Goal: Task Accomplishment & Management: Complete application form

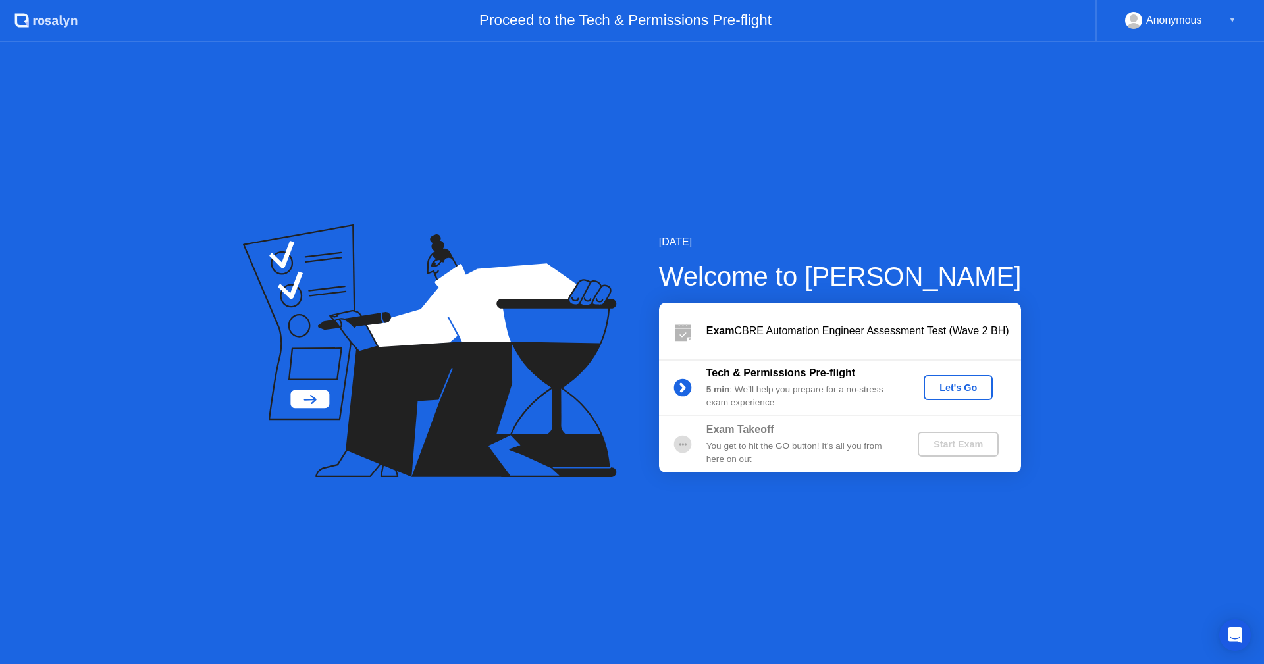
click at [966, 382] on div "Let's Go" at bounding box center [958, 387] width 59 height 11
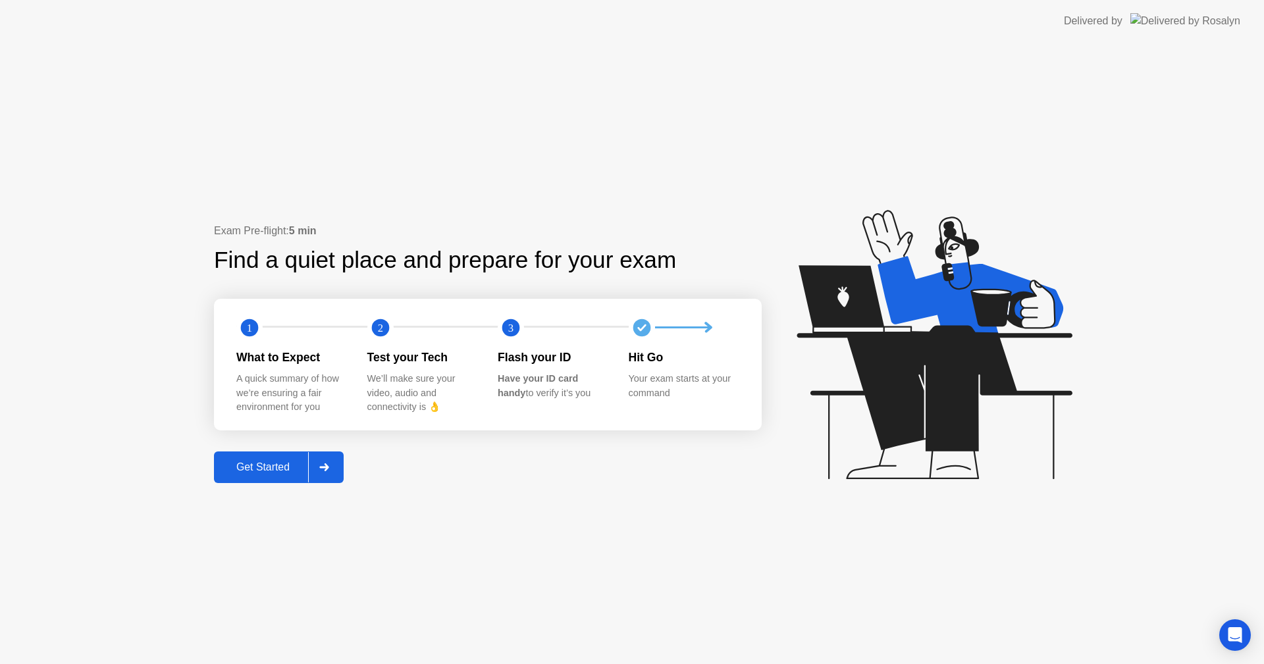
click at [269, 465] on div "Get Started" at bounding box center [263, 467] width 90 height 12
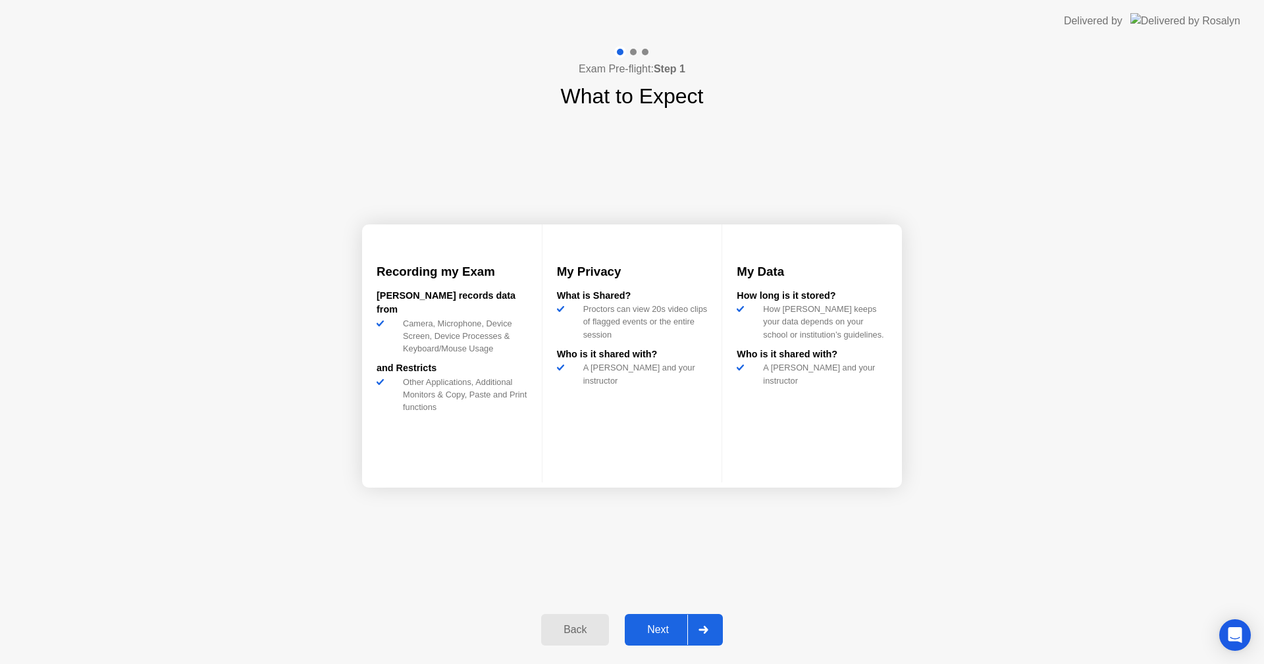
click at [664, 620] on button "Next" at bounding box center [674, 630] width 98 height 32
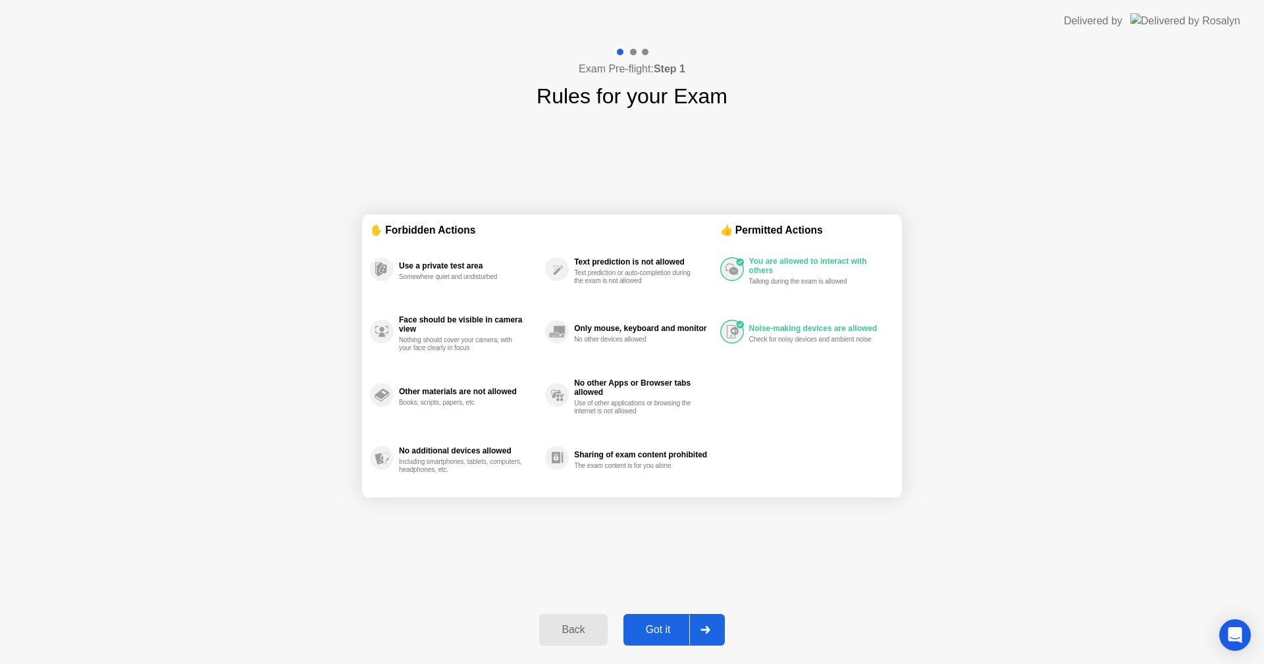
click at [675, 631] on div "Got it" at bounding box center [658, 630] width 62 height 12
select select "**********"
select select "*******"
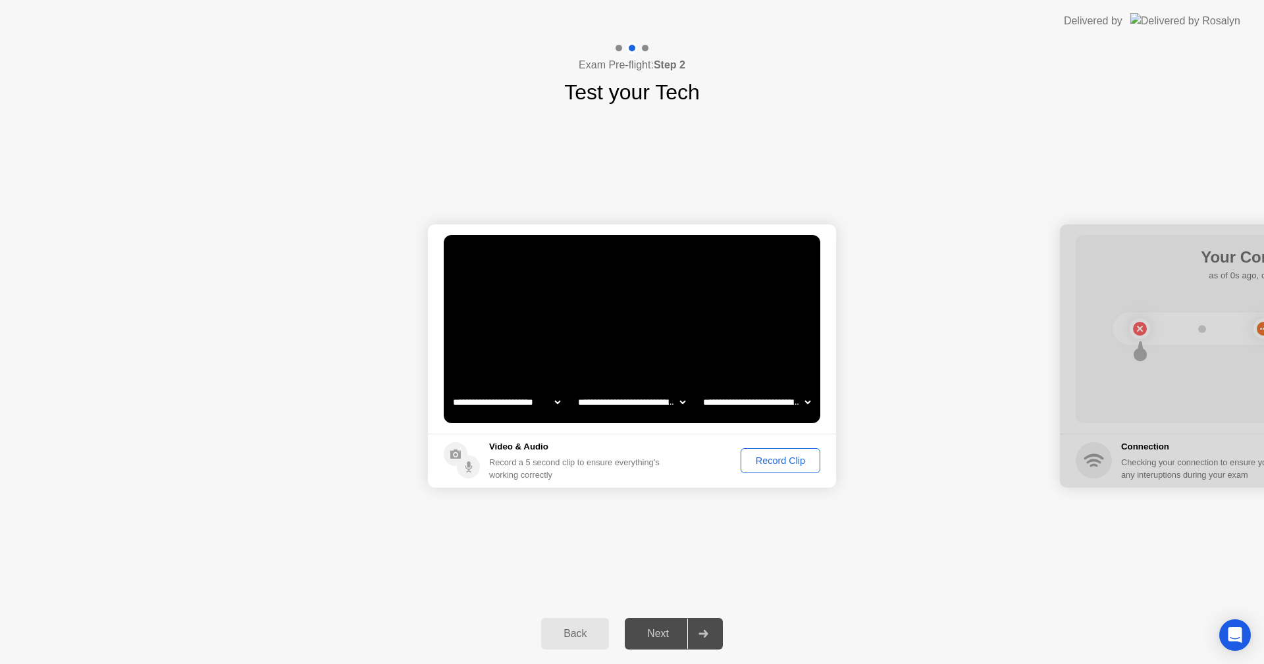
click at [777, 455] on div "Record Clip" at bounding box center [780, 460] width 70 height 11
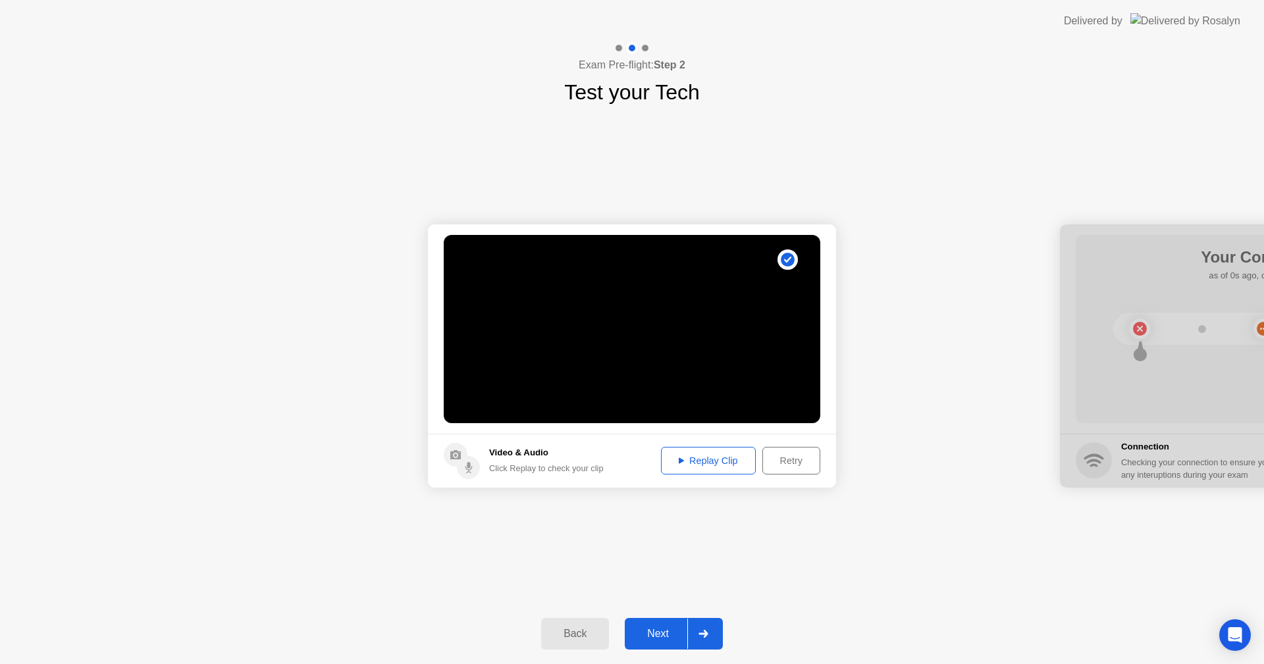
click at [698, 460] on div "Replay Clip" at bounding box center [708, 460] width 86 height 11
drag, startPoint x: 985, startPoint y: 560, endPoint x: 815, endPoint y: 583, distance: 171.4
click at [889, 561] on div "**********" at bounding box center [632, 356] width 1264 height 496
click at [645, 629] on div "Next" at bounding box center [658, 634] width 59 height 12
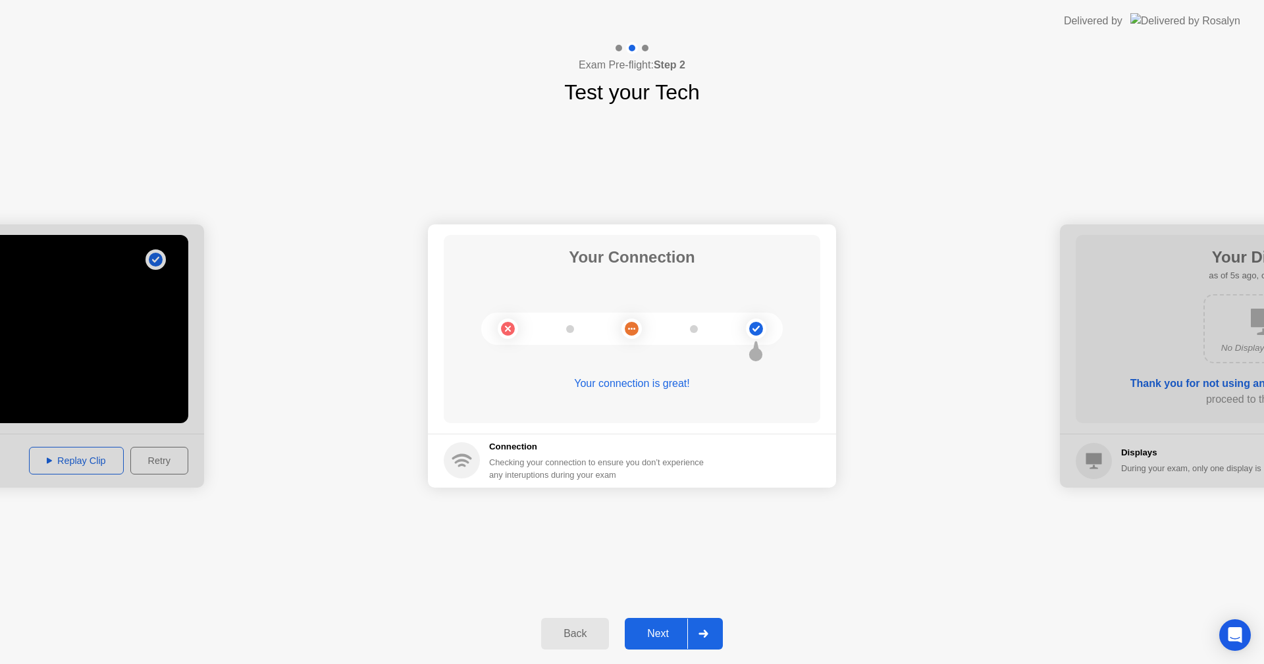
click at [661, 624] on button "Next" at bounding box center [674, 634] width 98 height 32
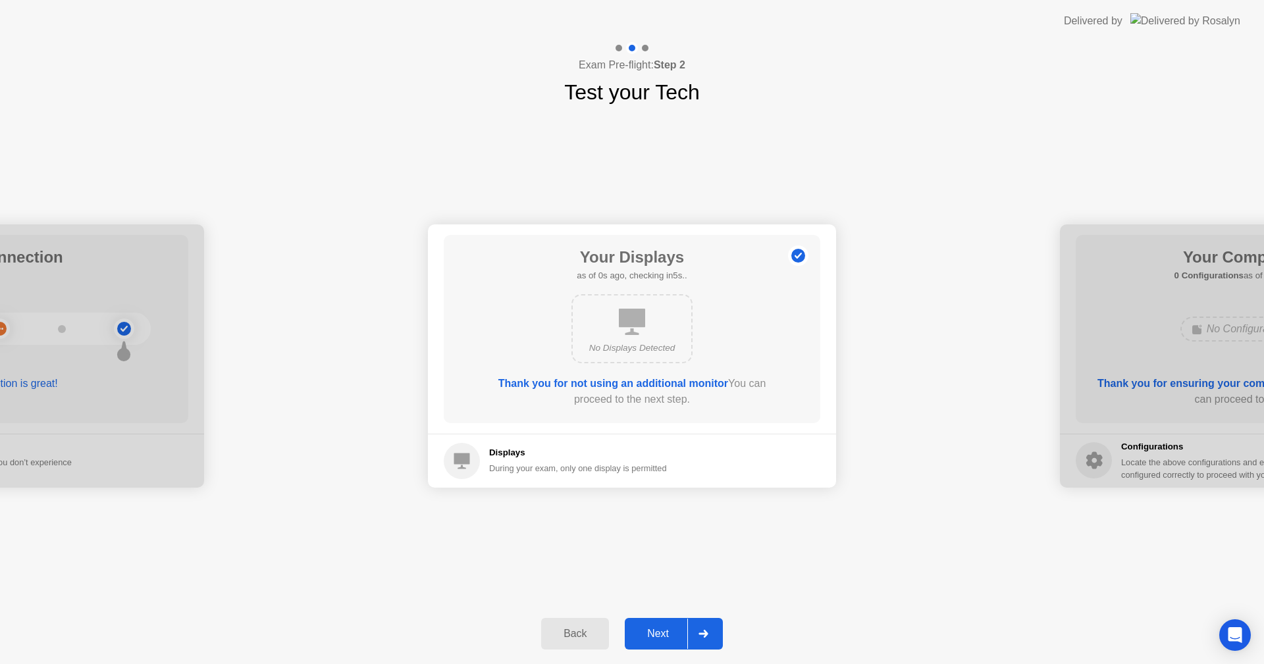
click at [657, 628] on div "Next" at bounding box center [658, 634] width 59 height 12
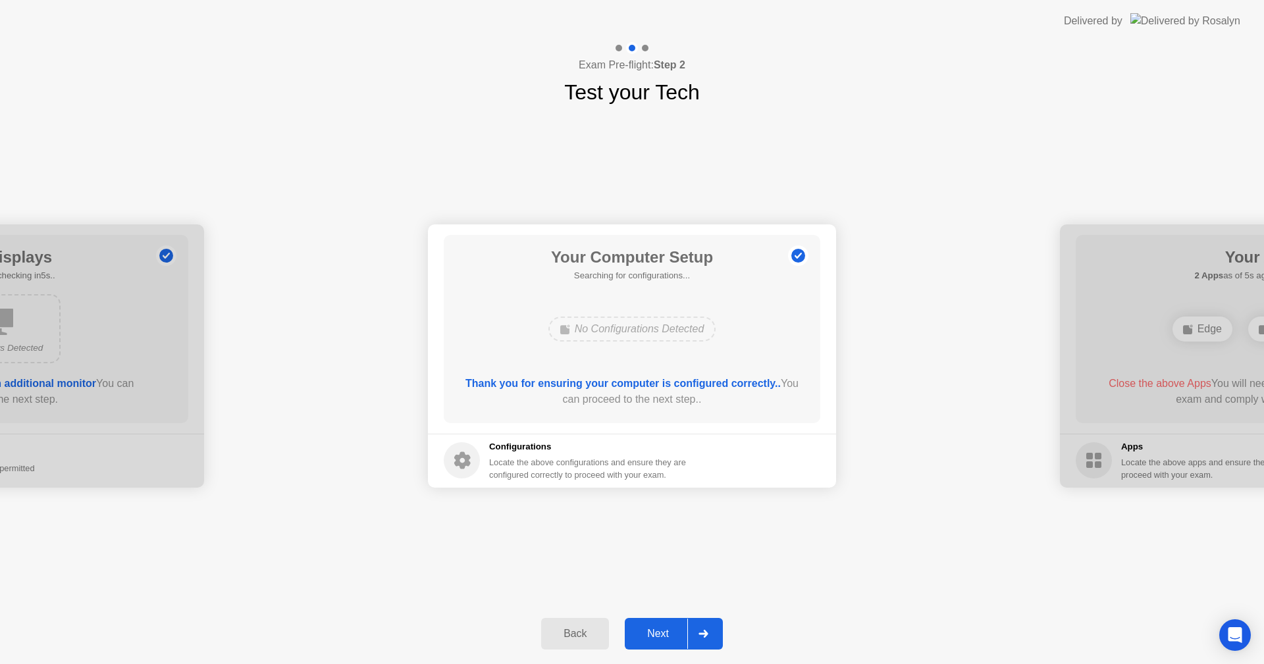
click at [659, 640] on div "Next" at bounding box center [658, 634] width 59 height 12
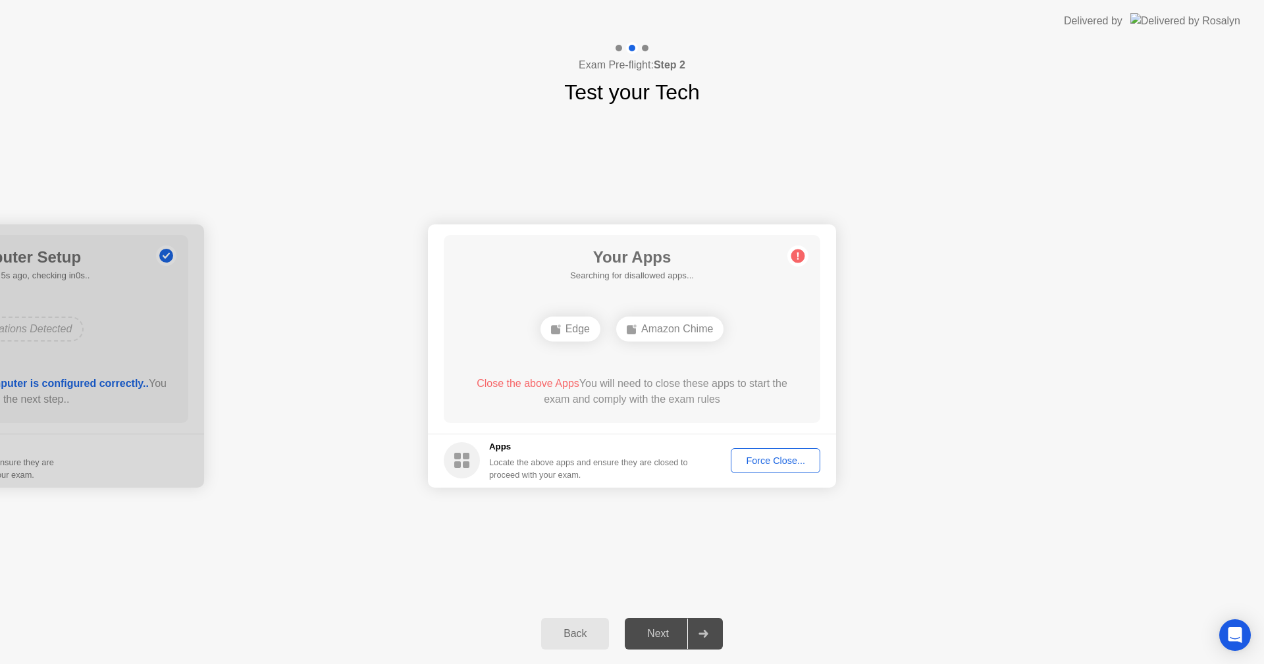
click at [790, 453] on button "Force Close..." at bounding box center [776, 460] width 90 height 25
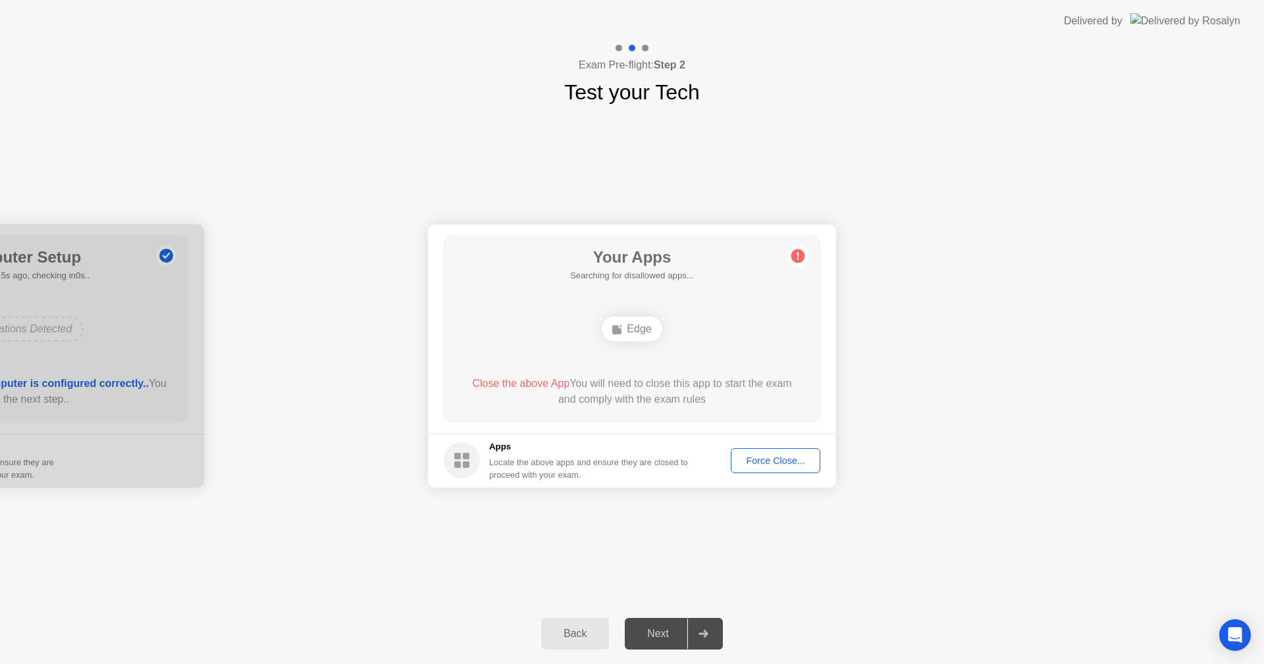
drag, startPoint x: 1214, startPoint y: 6, endPoint x: 1018, endPoint y: 0, distance: 196.2
click at [1008, 7] on header "Delivered by" at bounding box center [632, 21] width 1264 height 42
click at [757, 455] on div "Force Close..." at bounding box center [775, 460] width 80 height 11
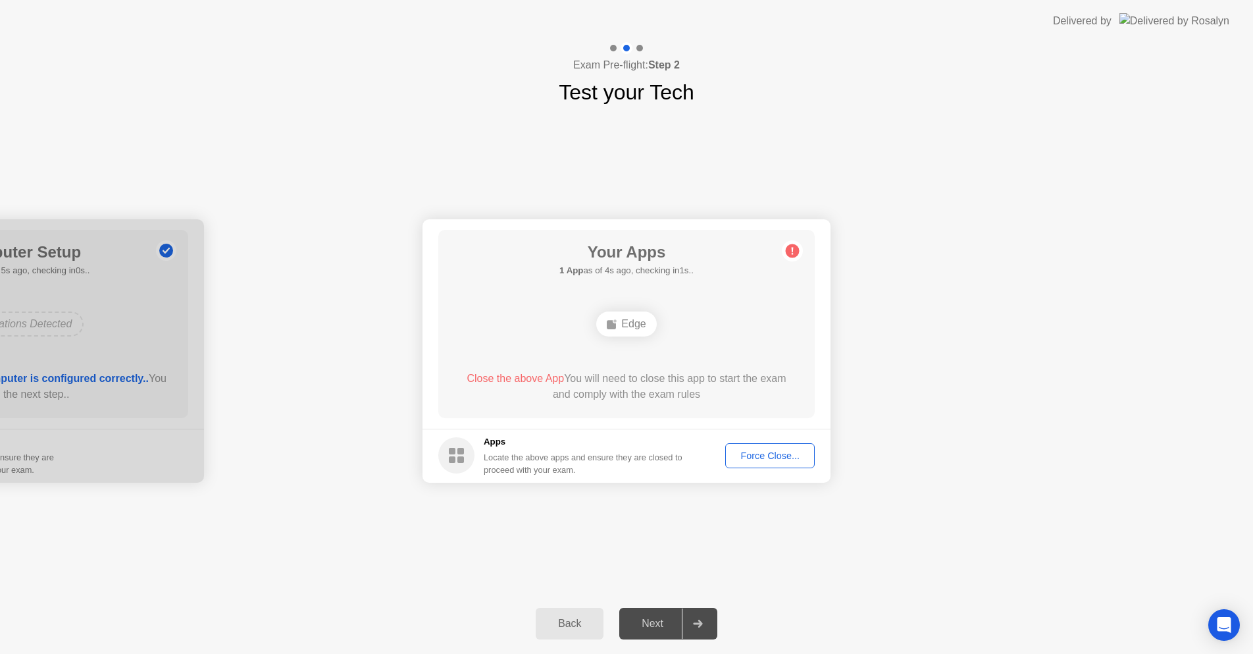
drag, startPoint x: 1025, startPoint y: 5, endPoint x: 973, endPoint y: 5, distance: 52.0
click at [1019, 57] on app-layout-with-logo "**********" at bounding box center [626, 327] width 1253 height 654
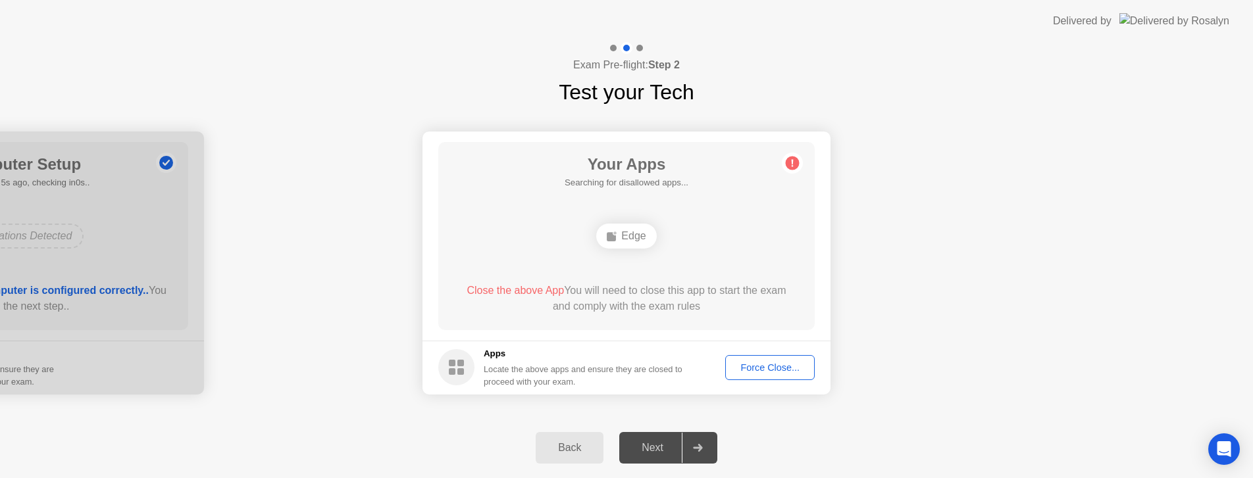
click at [757, 367] on div "Force Close..." at bounding box center [770, 368] width 80 height 11
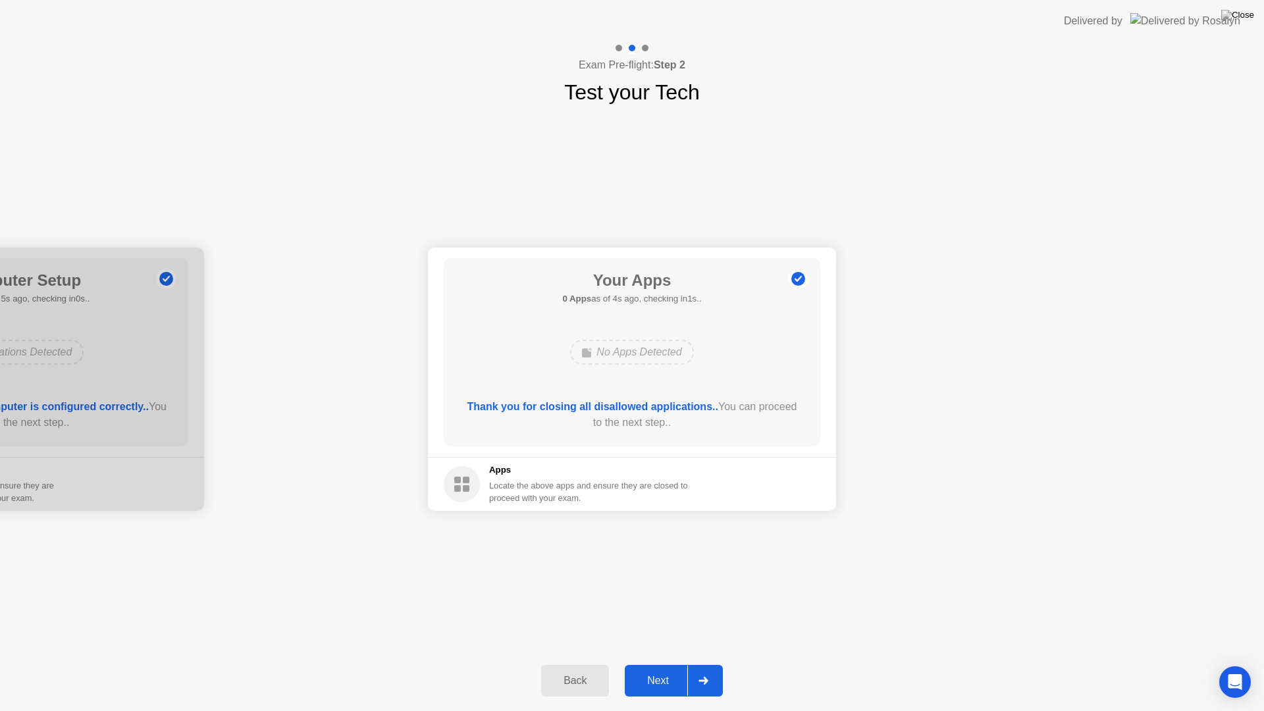
click at [659, 663] on div "Next" at bounding box center [658, 681] width 59 height 12
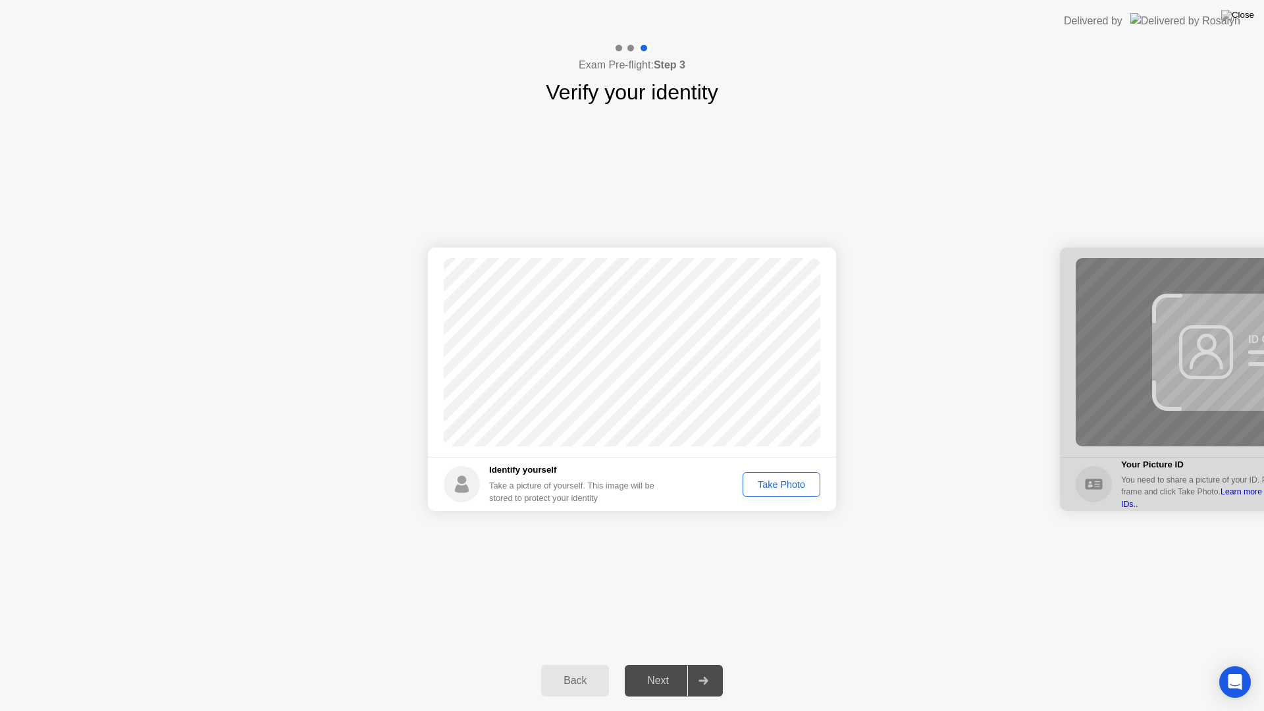
click at [789, 488] on div "Take Photo" at bounding box center [781, 484] width 68 height 11
click at [661, 663] on div "Next" at bounding box center [658, 681] width 59 height 12
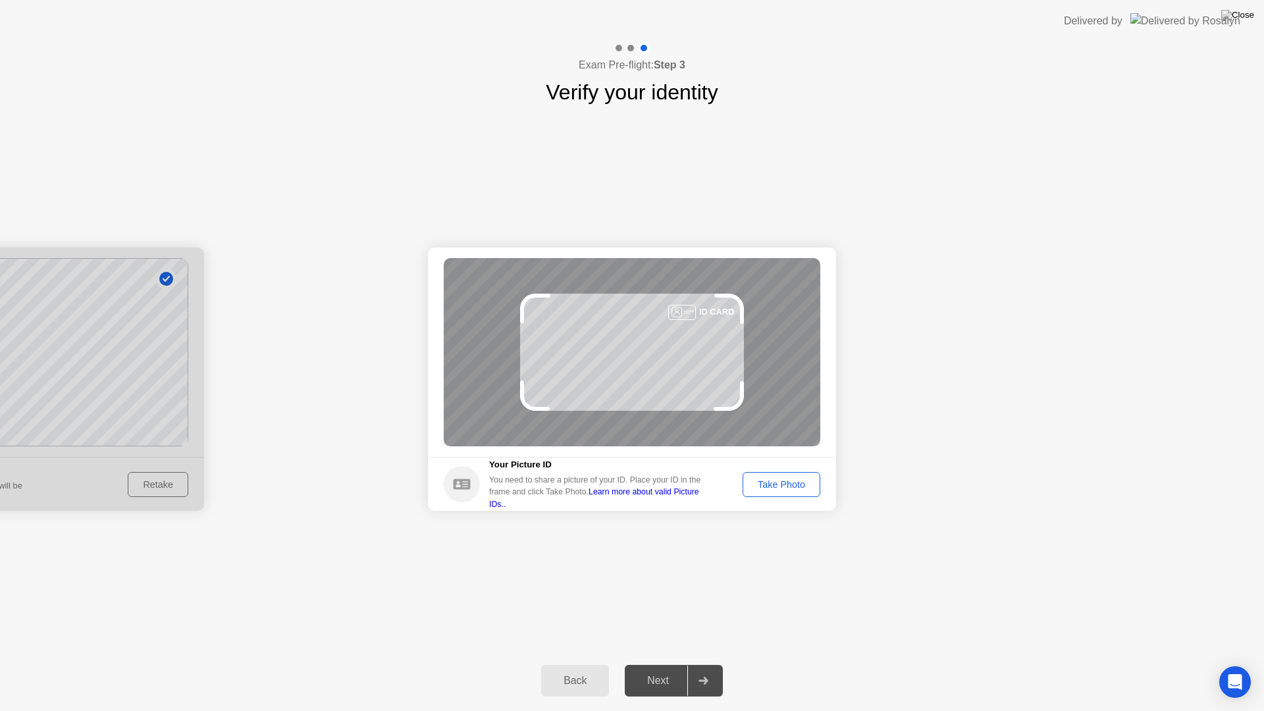
click at [777, 484] on div "Take Photo" at bounding box center [781, 484] width 68 height 11
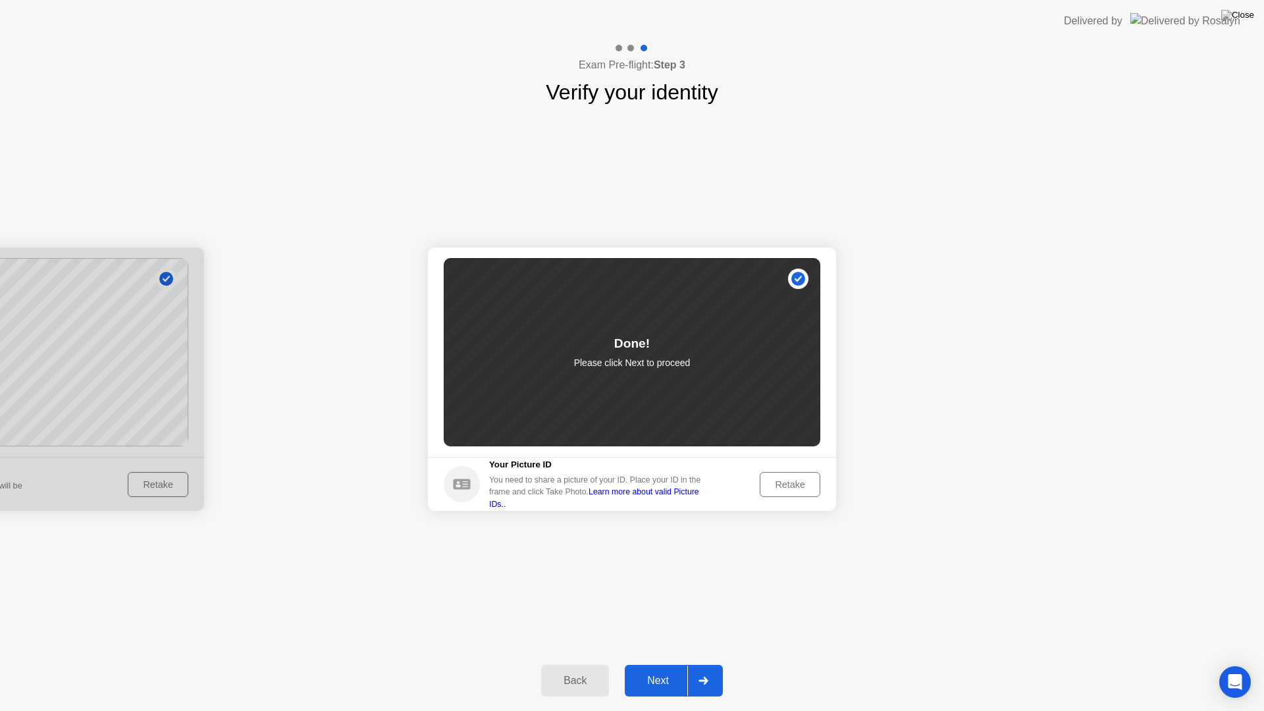
click at [665, 663] on div "Next" at bounding box center [658, 681] width 59 height 12
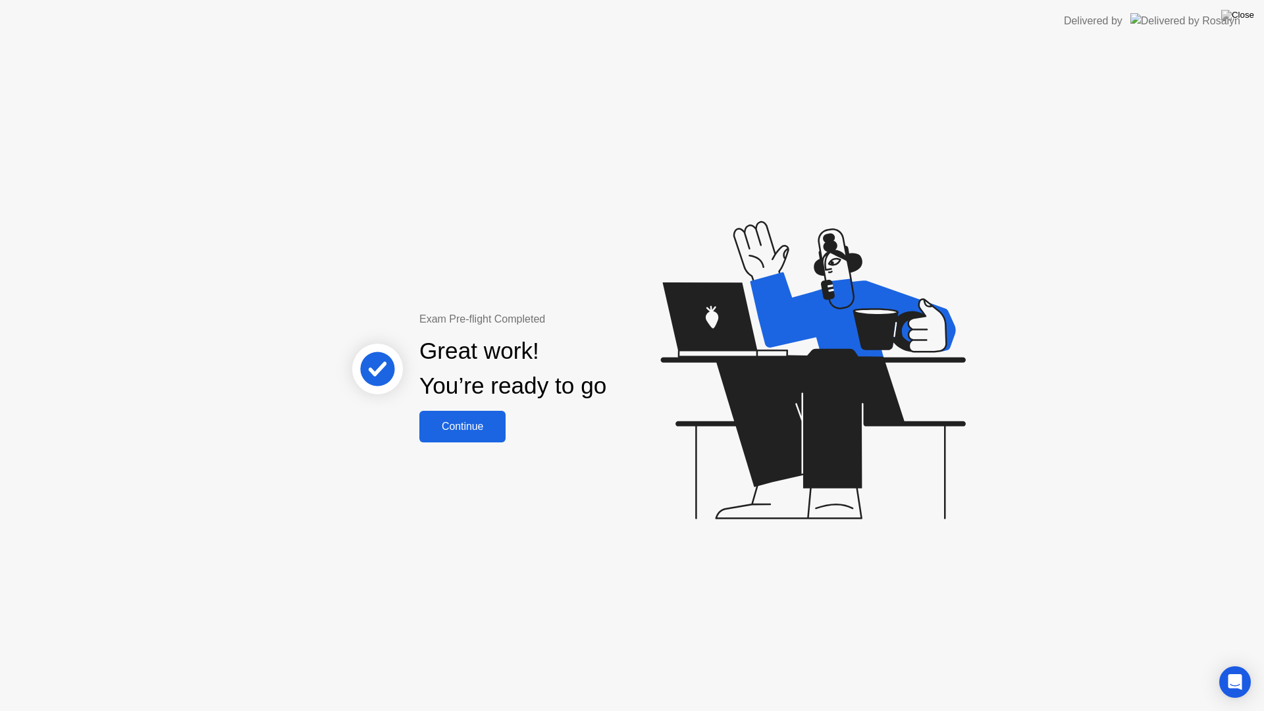
drag, startPoint x: 364, startPoint y: 371, endPoint x: 373, endPoint y: 373, distance: 8.7
click at [366, 371] on circle at bounding box center [377, 368] width 34 height 34
click at [460, 426] on div "Continue" at bounding box center [462, 427] width 78 height 12
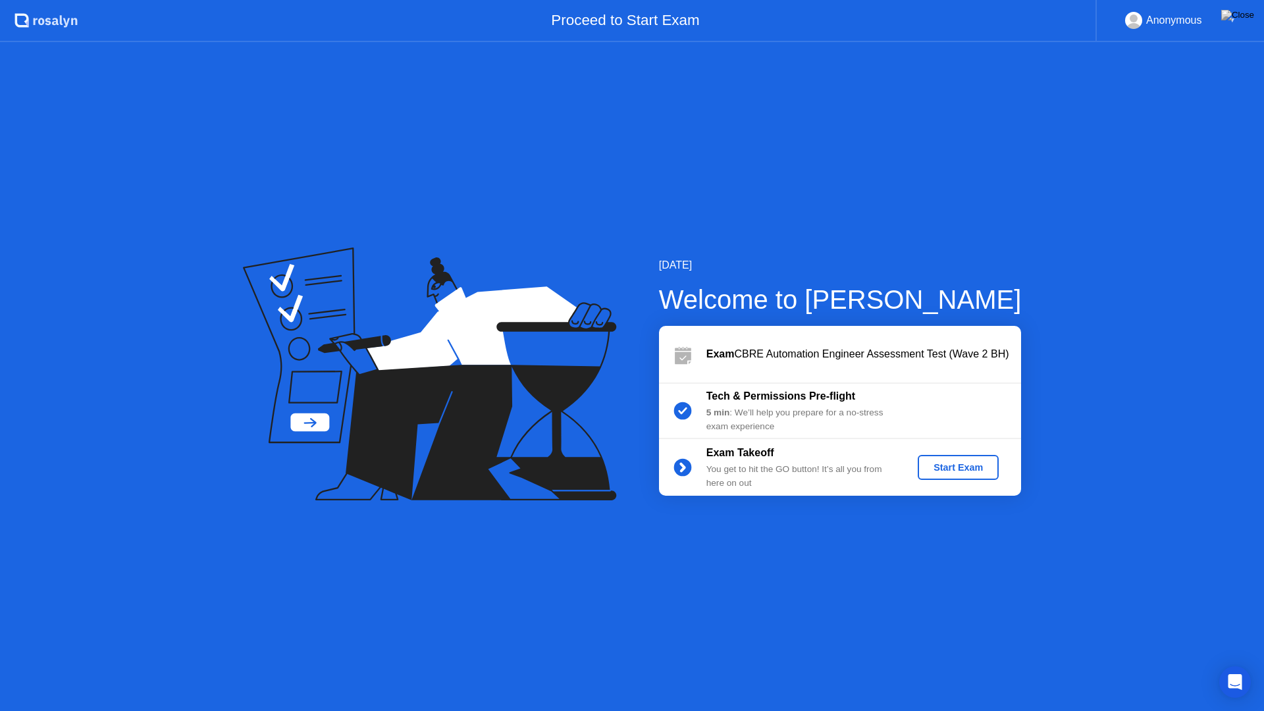
click at [953, 462] on div "Start Exam" at bounding box center [958, 467] width 70 height 11
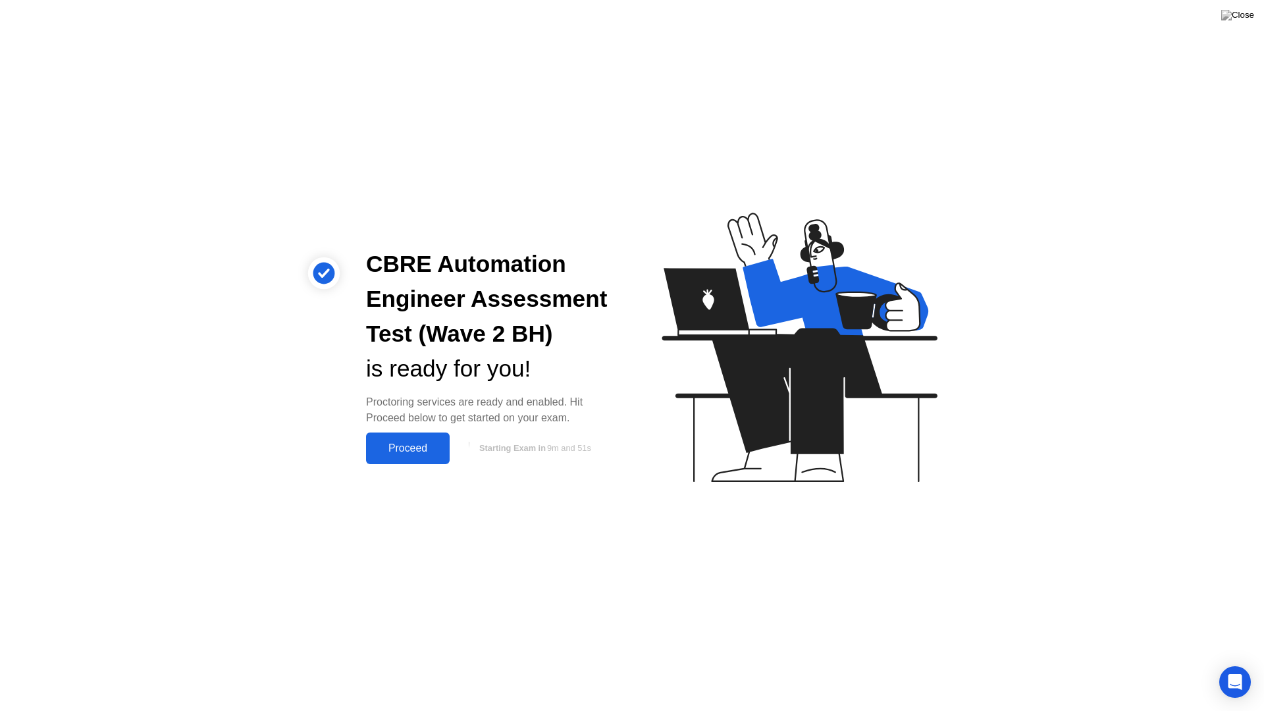
click at [407, 446] on div "Proceed" at bounding box center [408, 448] width 76 height 12
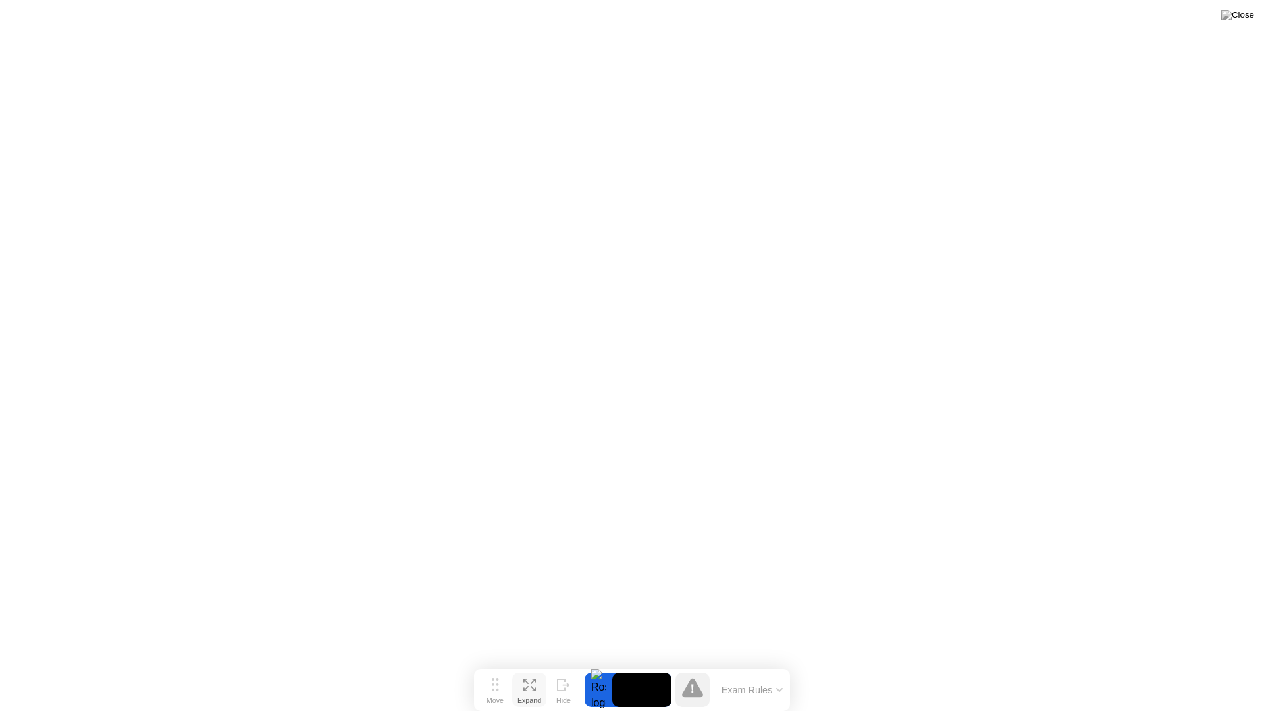
click at [532, 663] on icon at bounding box center [529, 685] width 13 height 13
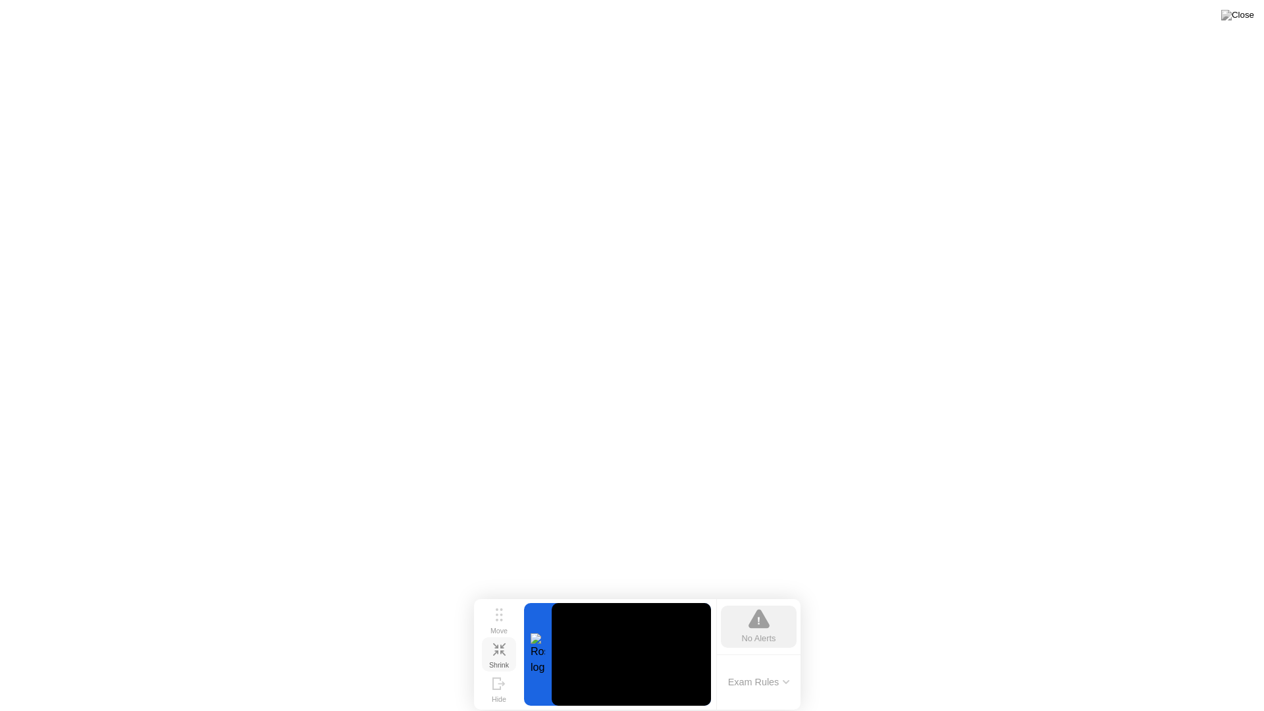
click at [496, 649] on icon at bounding box center [499, 649] width 13 height 13
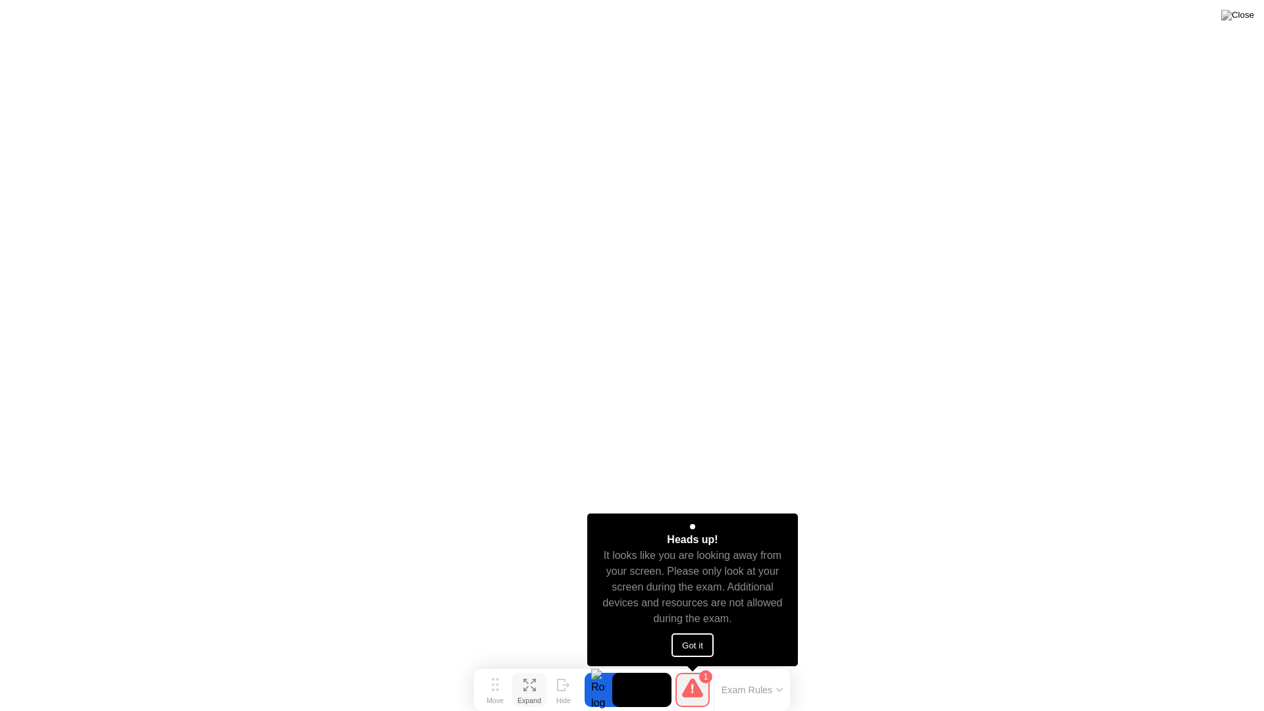
click at [702, 640] on button "Got it" at bounding box center [692, 645] width 42 height 24
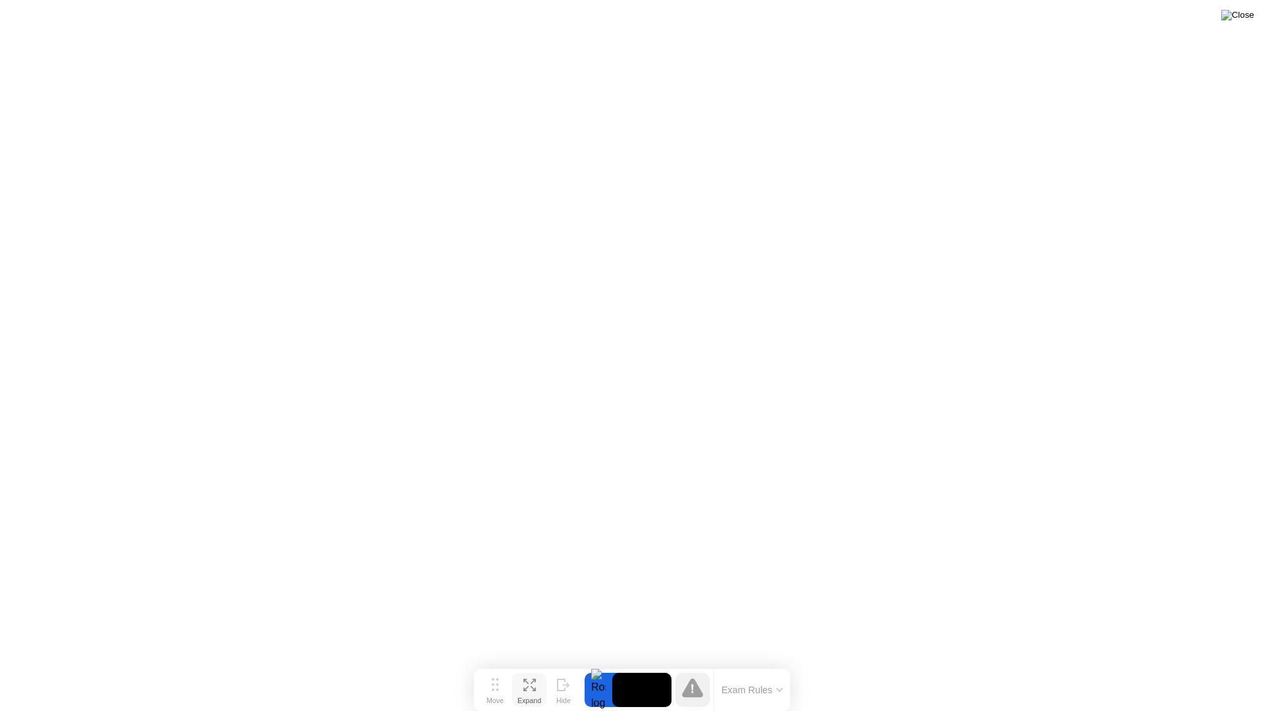
click at [1249, 16] on img at bounding box center [1237, 15] width 33 height 11
click at [776, 663] on button "Exam Rules" at bounding box center [752, 690] width 70 height 12
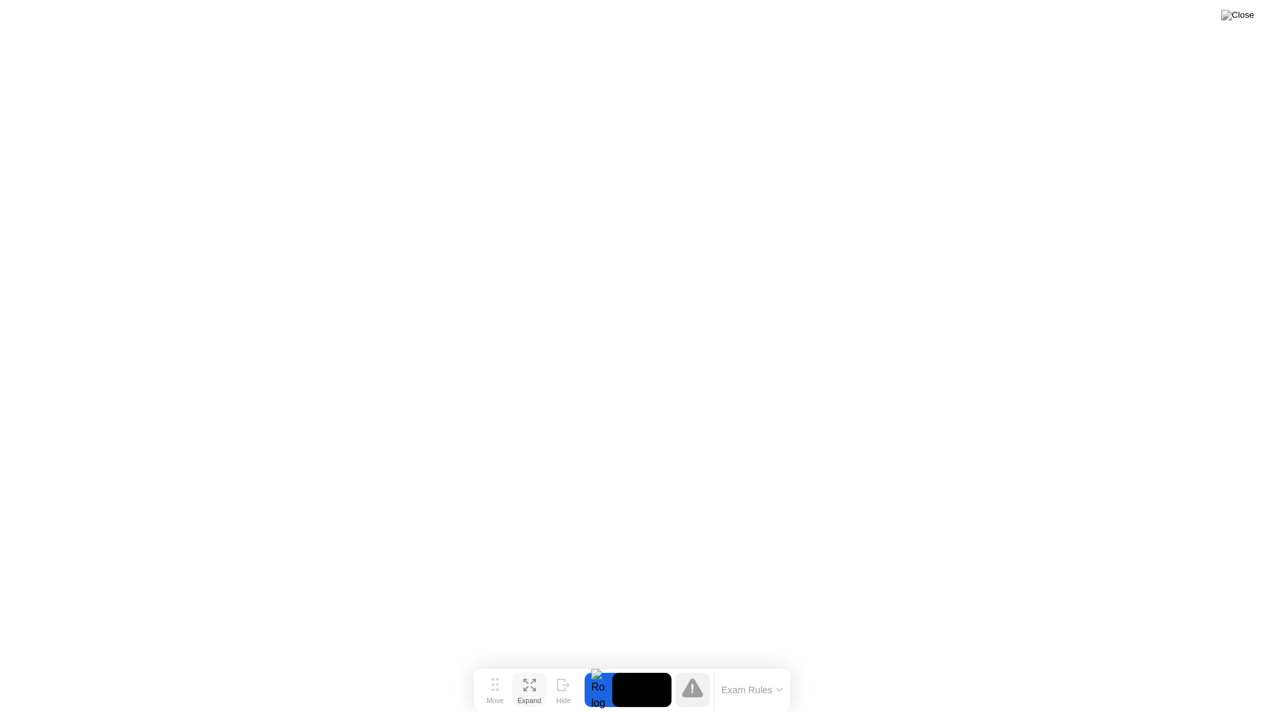
click at [602, 663] on div at bounding box center [598, 690] width 28 height 34
click at [534, 663] on div "Expand" at bounding box center [529, 700] width 24 height 8
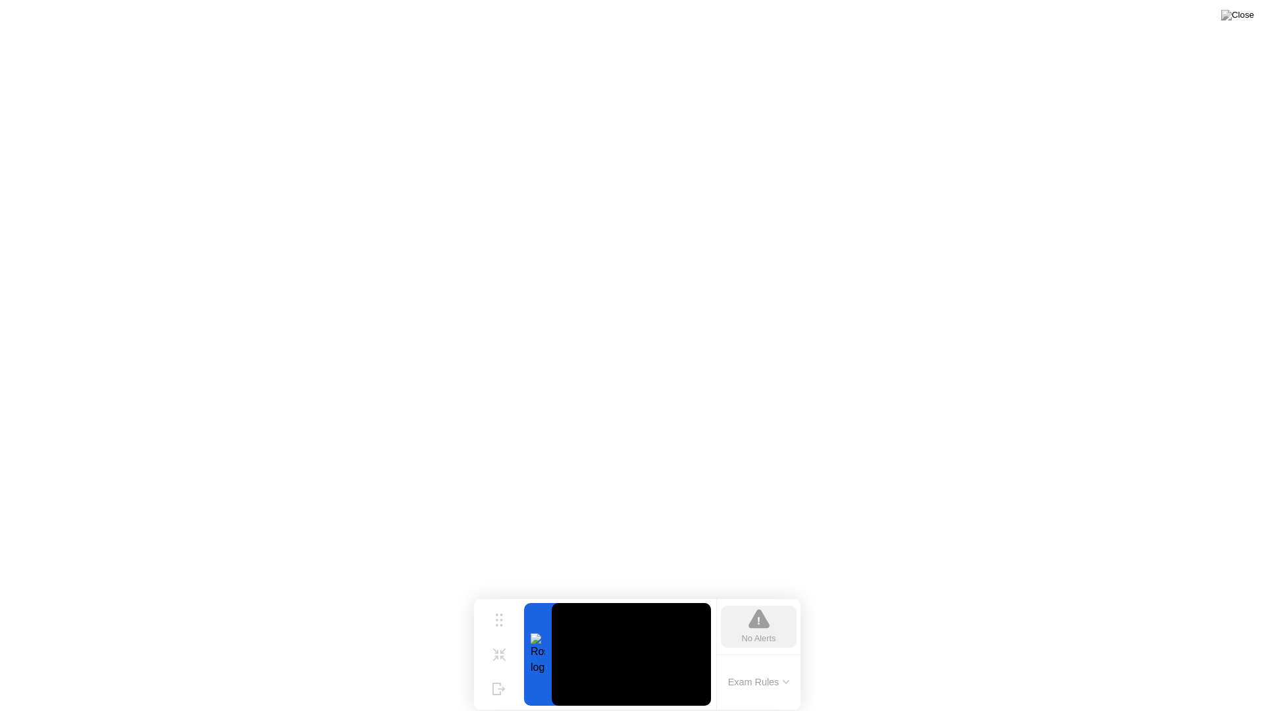
click at [530, 663] on div at bounding box center [538, 654] width 28 height 103
click at [503, 663] on icon at bounding box center [498, 683] width 13 height 13
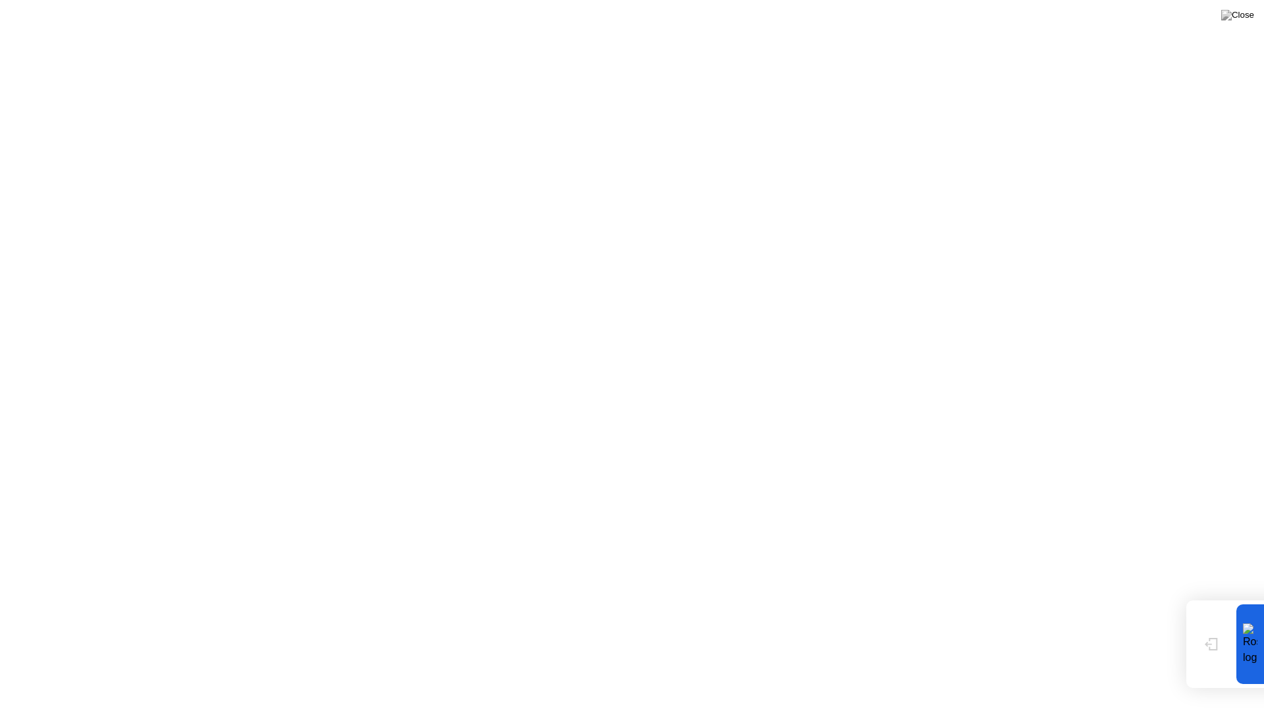
drag, startPoint x: 1204, startPoint y: 651, endPoint x: 1181, endPoint y: 652, distance: 23.7
click at [1199, 652] on button "Show" at bounding box center [1211, 644] width 34 height 34
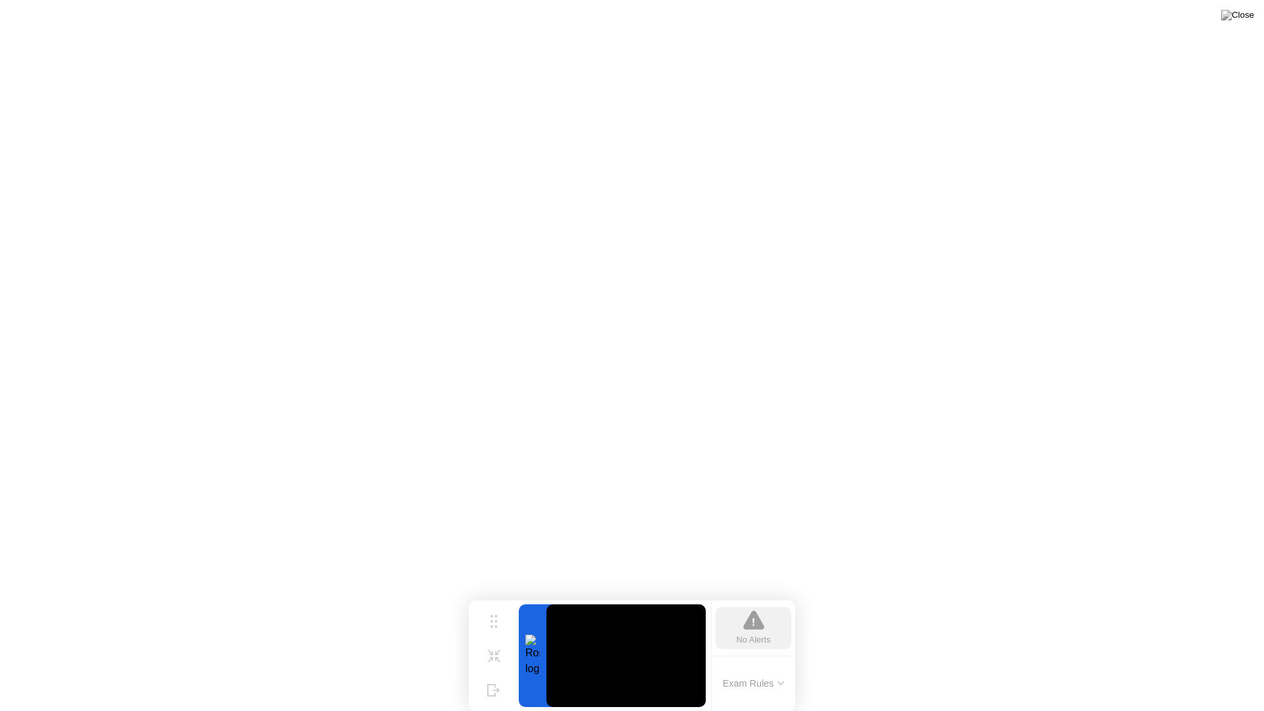
click at [500, 650] on icon at bounding box center [494, 656] width 13 height 13
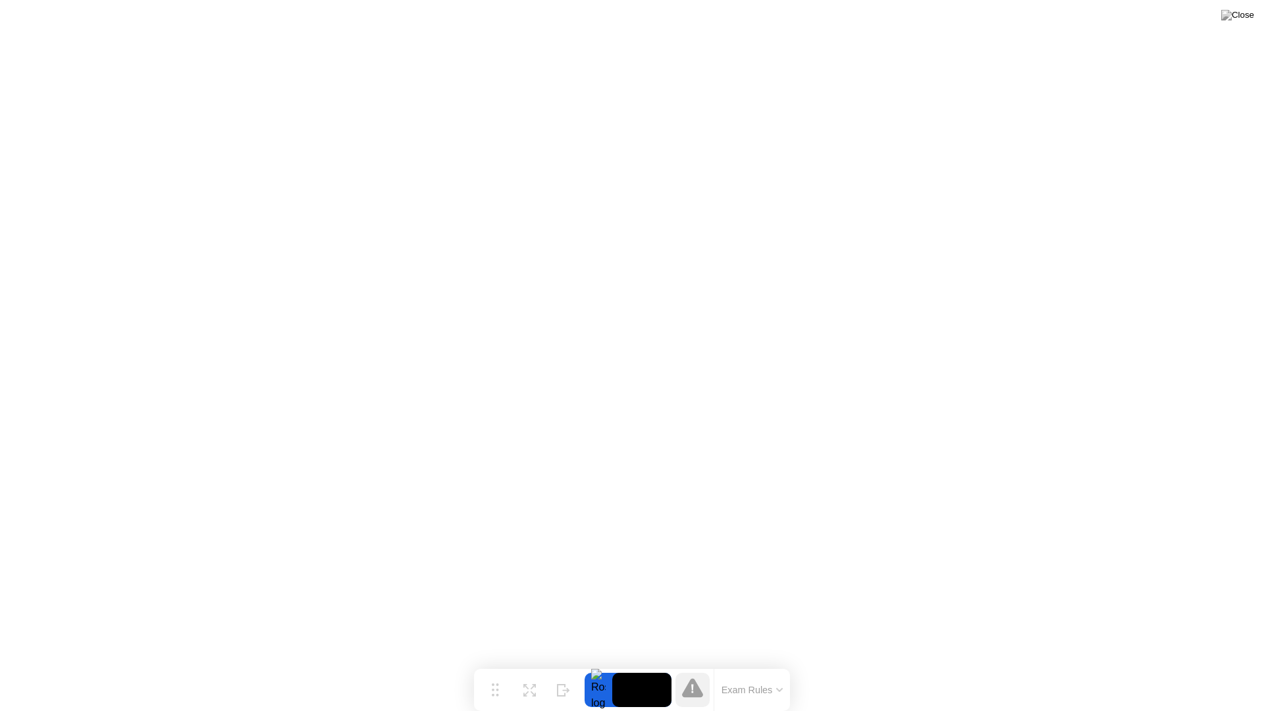
click at [696, 663] on icon at bounding box center [692, 687] width 21 height 19
click at [769, 663] on button "Exam Rules" at bounding box center [752, 690] width 70 height 12
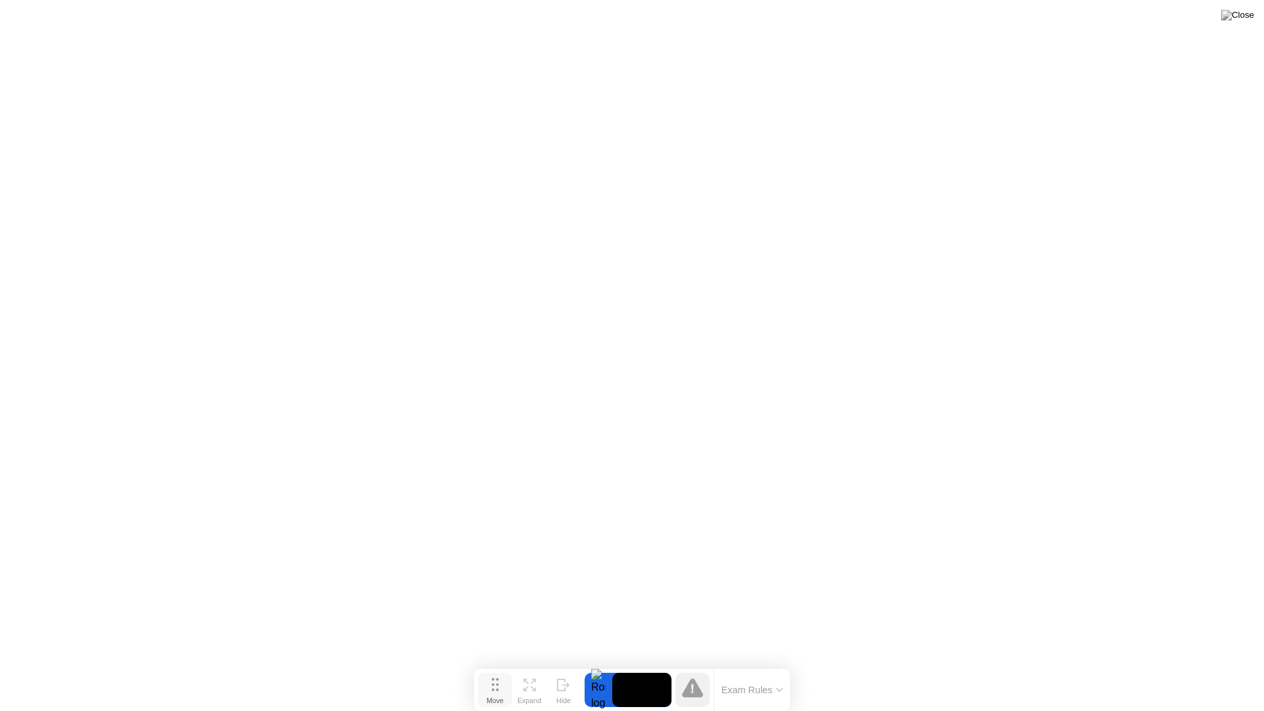
click at [498, 663] on div "Move" at bounding box center [494, 700] width 17 height 8
drag, startPoint x: 492, startPoint y: 698, endPoint x: 466, endPoint y: 683, distance: 30.4
click at [466, 663] on div "Move" at bounding box center [468, 685] width 17 height 8
click at [1245, 15] on img at bounding box center [1237, 15] width 33 height 11
